Goal: Check status: Check status

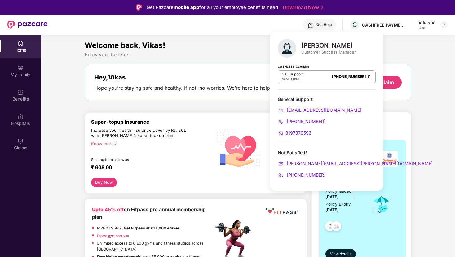
click at [238, 52] on div "Enjoy your benefits!" at bounding box center [248, 54] width 326 height 7
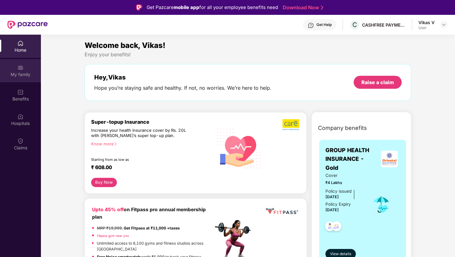
click at [26, 67] on div "My family" at bounding box center [20, 70] width 41 height 23
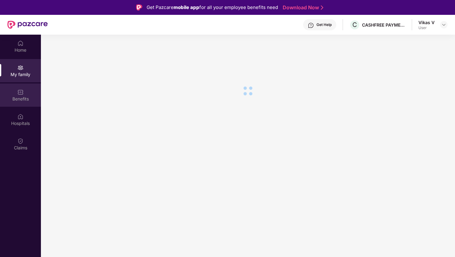
click at [25, 106] on div "Benefits" at bounding box center [20, 95] width 41 height 23
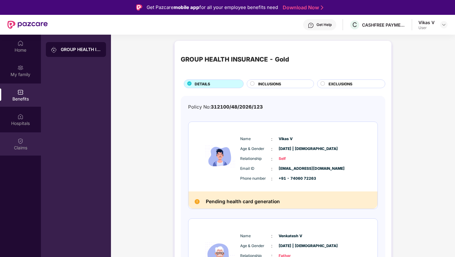
click at [23, 141] on img at bounding box center [20, 141] width 6 height 6
